Goal: Task Accomplishment & Management: Manage account settings

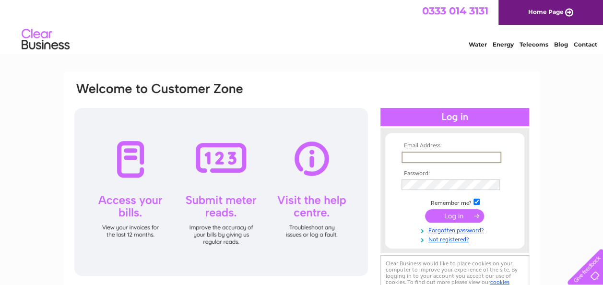
click at [404, 156] on input "text" at bounding box center [452, 158] width 100 height 12
type input "yiamasglasgow@gmail.com"
click at [437, 218] on input "submit" at bounding box center [454, 214] width 59 height 13
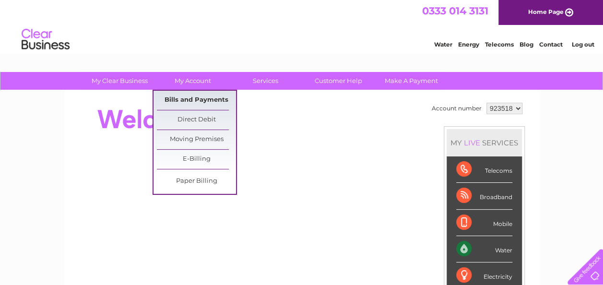
click at [191, 99] on link "Bills and Payments" at bounding box center [196, 100] width 79 height 19
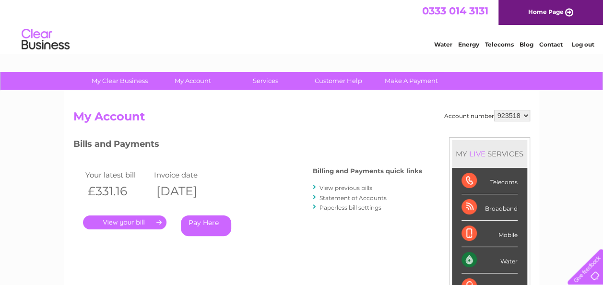
click at [332, 186] on link "View previous bills" at bounding box center [346, 187] width 53 height 7
click at [332, 188] on link "View previous bills" at bounding box center [346, 187] width 53 height 7
click at [340, 190] on link "View previous bills" at bounding box center [346, 187] width 53 height 7
click at [144, 222] on link "." at bounding box center [125, 223] width 84 height 14
click at [342, 187] on link "View previous bills" at bounding box center [346, 187] width 53 height 7
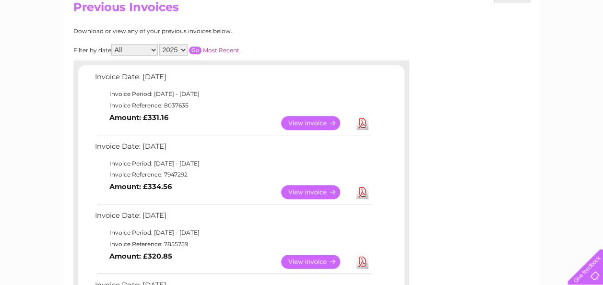
scroll to position [110, 0]
click at [300, 190] on link "View" at bounding box center [316, 192] width 71 height 14
click at [312, 119] on link "View" at bounding box center [316, 123] width 71 height 14
